Goal: Find specific page/section: Find specific page/section

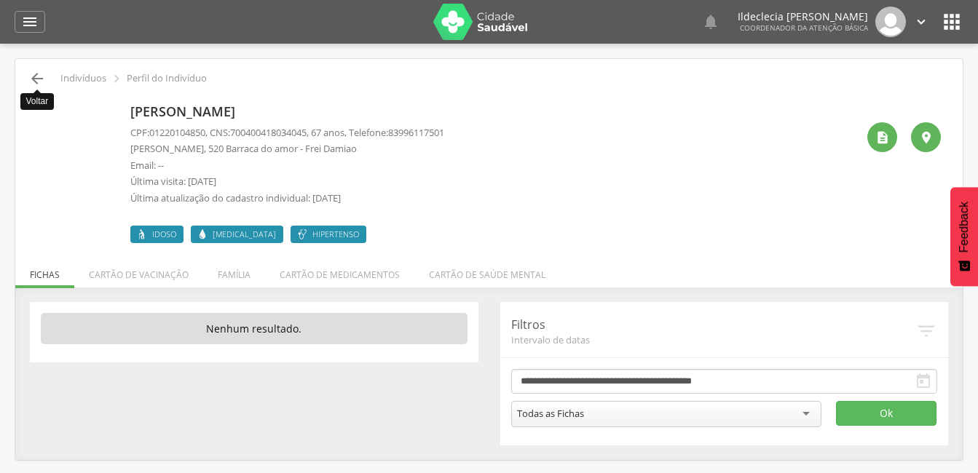
click at [35, 71] on icon "" at bounding box center [36, 78] width 17 height 17
click at [35, 80] on icon "" at bounding box center [36, 78] width 17 height 17
click at [266, 170] on p "Email: --" at bounding box center [287, 166] width 314 height 14
drag, startPoint x: 233, startPoint y: 161, endPoint x: 909, endPoint y: 168, distance: 676.0
click at [237, 162] on p "Email: --" at bounding box center [287, 166] width 314 height 14
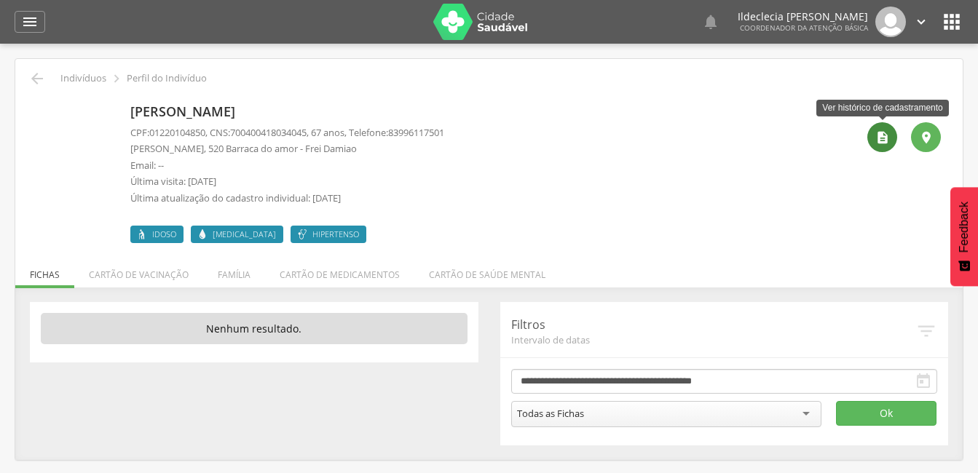
click at [876, 139] on icon "" at bounding box center [883, 137] width 15 height 15
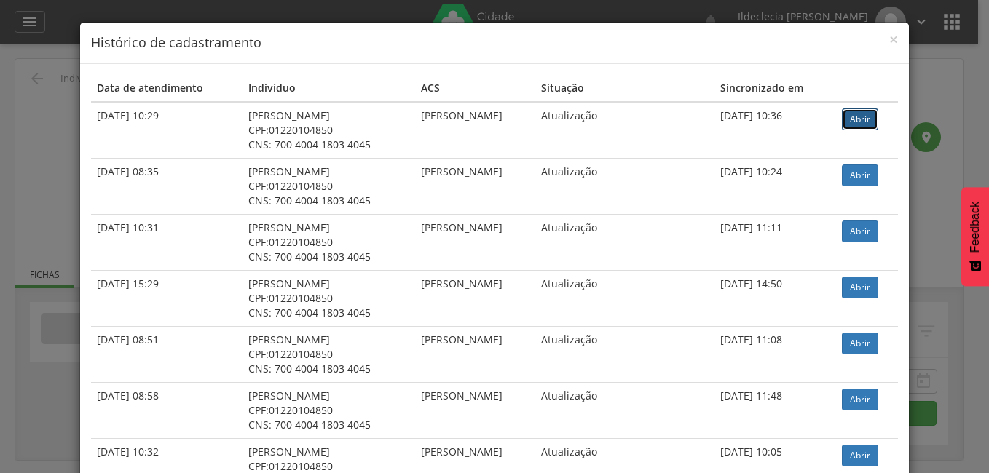
click at [870, 120] on link "Abrir" at bounding box center [860, 120] width 36 height 22
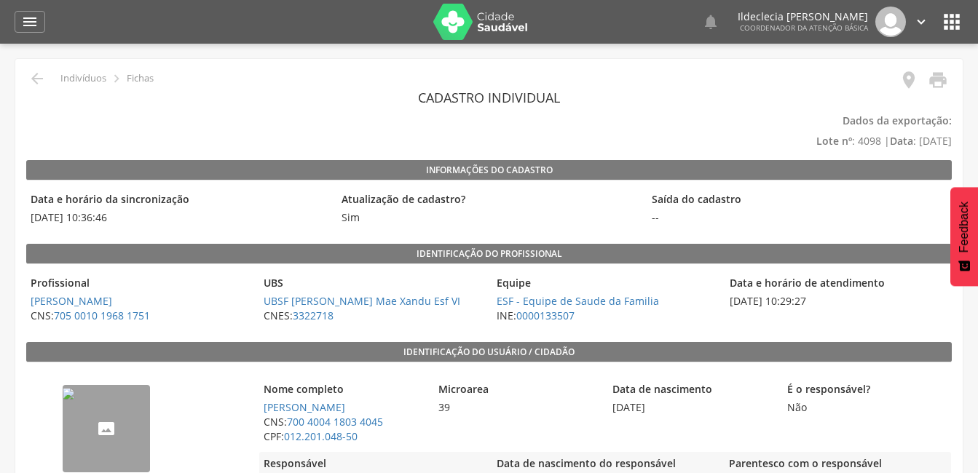
click at [956, 12] on icon "" at bounding box center [951, 21] width 23 height 23
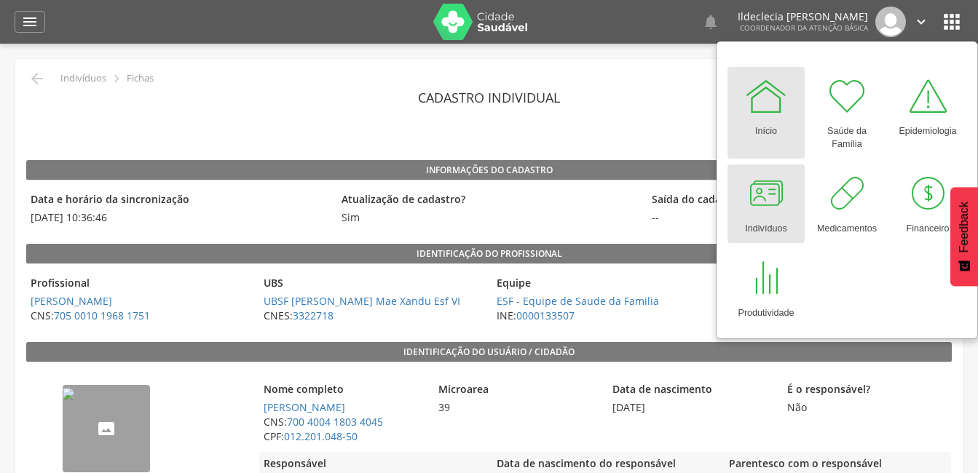
click at [774, 206] on div at bounding box center [766, 194] width 44 height 44
